Goal: Obtain resource: Obtain resource

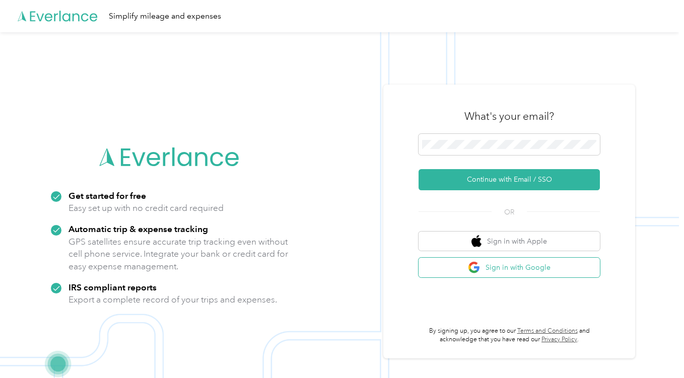
click at [482, 268] on span "button" at bounding box center [475, 268] width 14 height 13
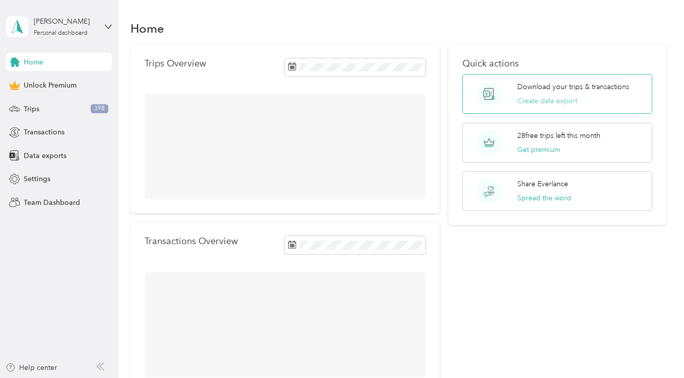
click at [543, 96] on button "Create data export" at bounding box center [548, 101] width 60 height 11
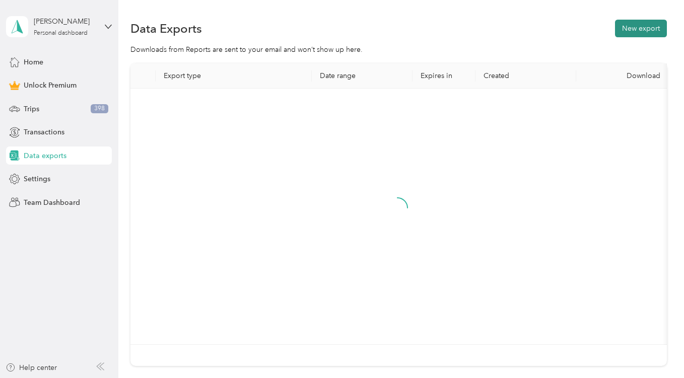
click at [623, 32] on button "New export" at bounding box center [641, 29] width 52 height 18
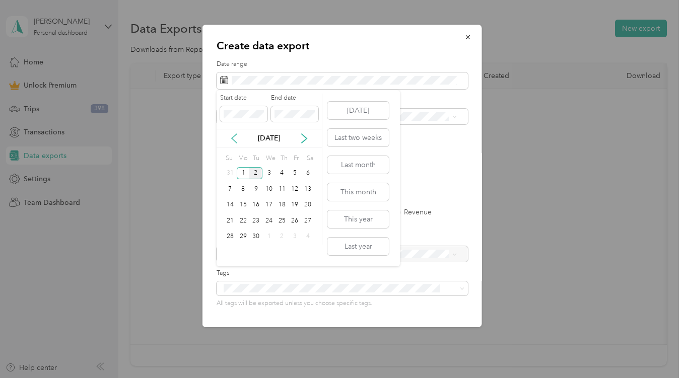
click at [234, 136] on icon at bounding box center [234, 138] width 5 height 9
click at [296, 173] on div "1" at bounding box center [295, 173] width 13 height 13
click at [289, 122] on div "Start date End date" at bounding box center [269, 111] width 105 height 35
click at [303, 134] on icon at bounding box center [304, 139] width 10 height 10
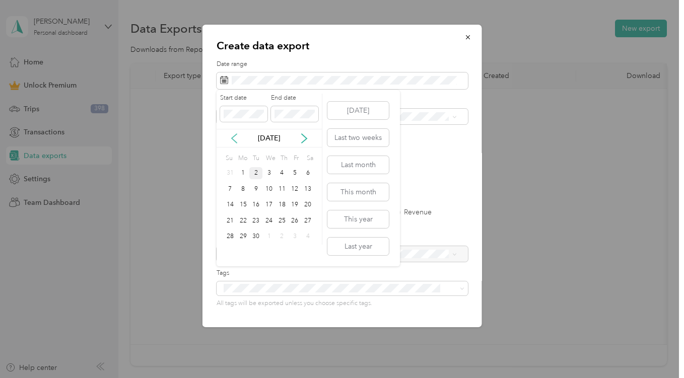
click at [238, 139] on icon at bounding box center [234, 139] width 10 height 10
click at [235, 253] on div "31" at bounding box center [230, 252] width 13 height 13
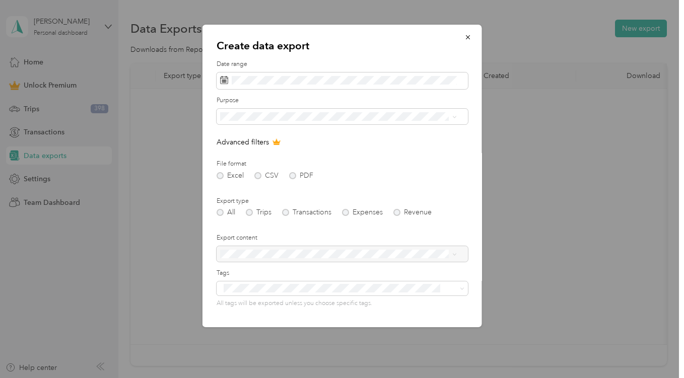
scroll to position [63, 0]
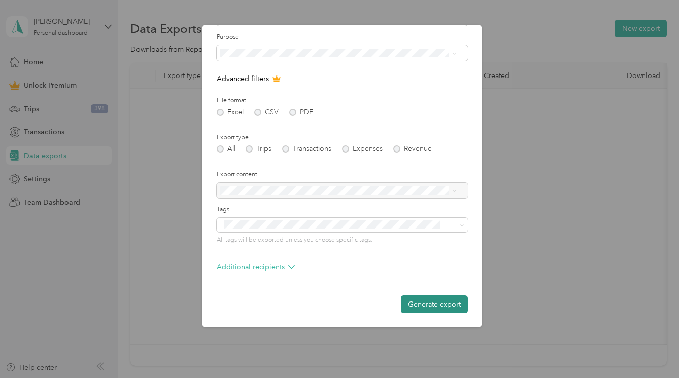
click at [423, 308] on button "Generate export" at bounding box center [434, 305] width 67 height 18
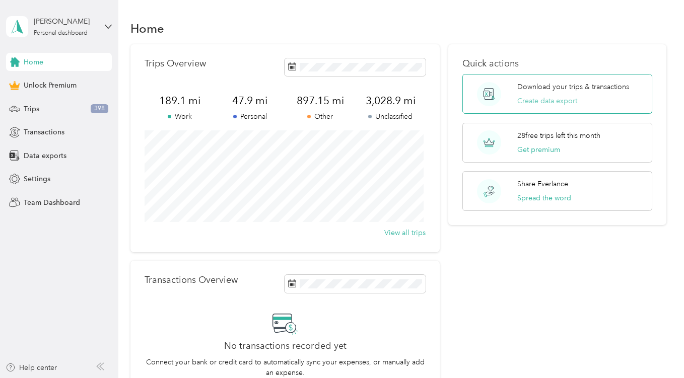
click at [538, 98] on button "Create data export" at bounding box center [548, 101] width 60 height 11
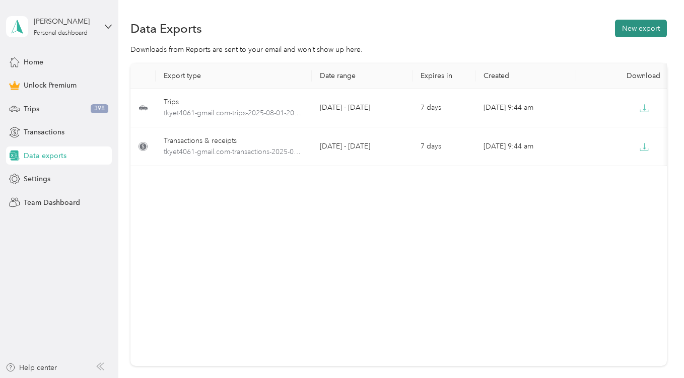
click at [633, 33] on button "New export" at bounding box center [641, 29] width 52 height 18
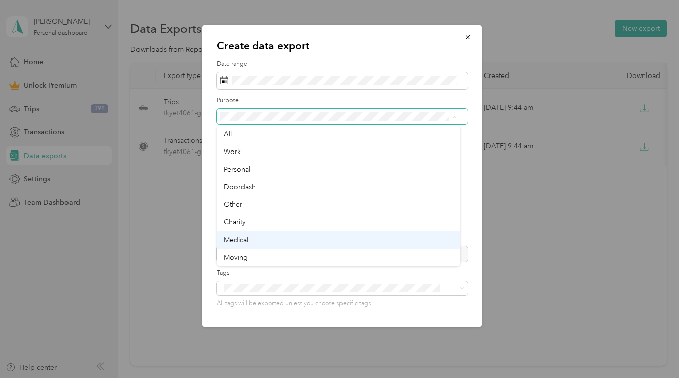
scroll to position [18, 0]
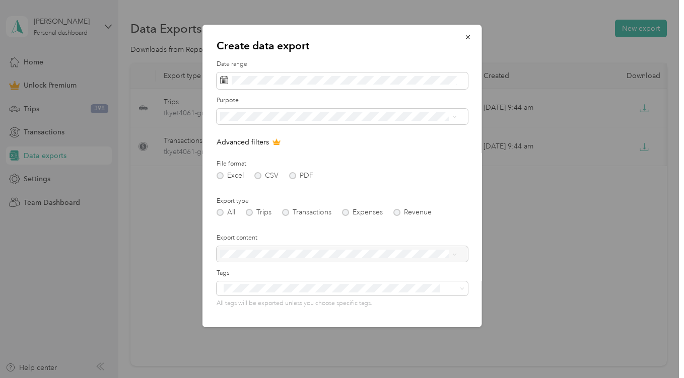
drag, startPoint x: 238, startPoint y: 186, endPoint x: 438, endPoint y: 57, distance: 238.8
click at [438, 57] on div "Create data export Date range Purpose Advanced filters File format Excel CSV PD…" at bounding box center [343, 176] width 280 height 303
click at [244, 201] on div "Other" at bounding box center [339, 204] width 230 height 11
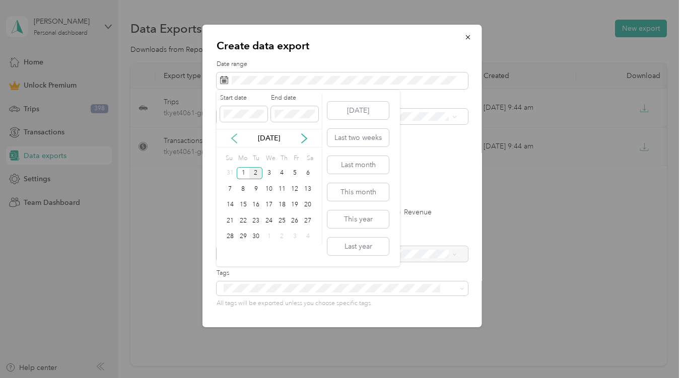
click at [236, 137] on icon at bounding box center [234, 139] width 10 height 10
click at [295, 174] on div "1" at bounding box center [295, 173] width 13 height 13
click at [229, 256] on div "31" at bounding box center [230, 252] width 13 height 13
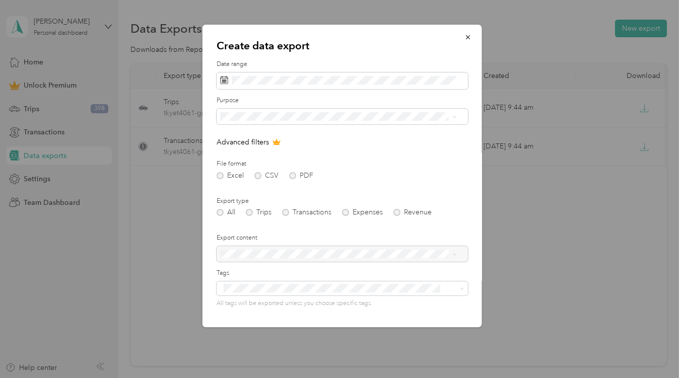
scroll to position [63, 0]
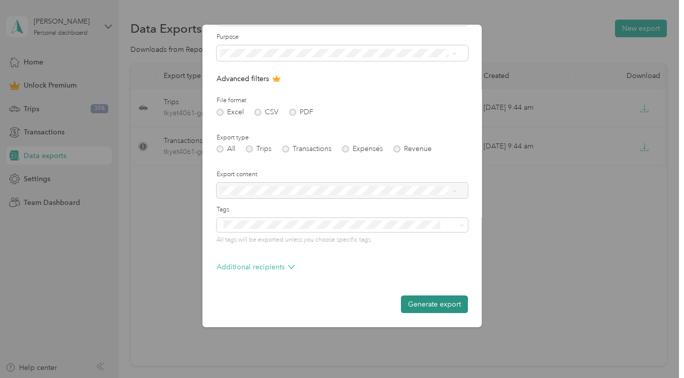
click at [424, 305] on button "Generate export" at bounding box center [434, 305] width 67 height 18
